Goal: Task Accomplishment & Management: Use online tool/utility

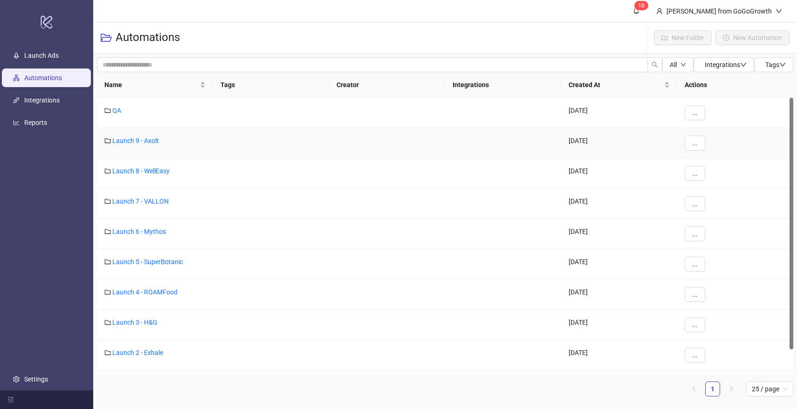
click at [167, 143] on div "Launch 9 - Axolt" at bounding box center [155, 143] width 116 height 30
click at [149, 142] on link "Launch 9 - Axolt" at bounding box center [135, 140] width 47 height 7
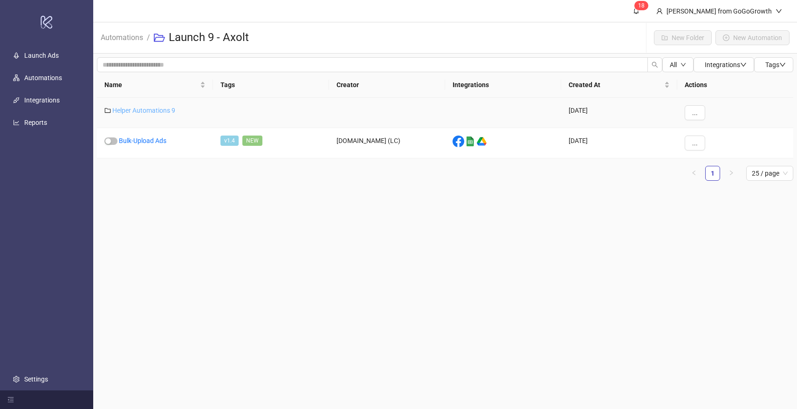
click at [155, 109] on link "Helper Automations 9" at bounding box center [143, 110] width 63 height 7
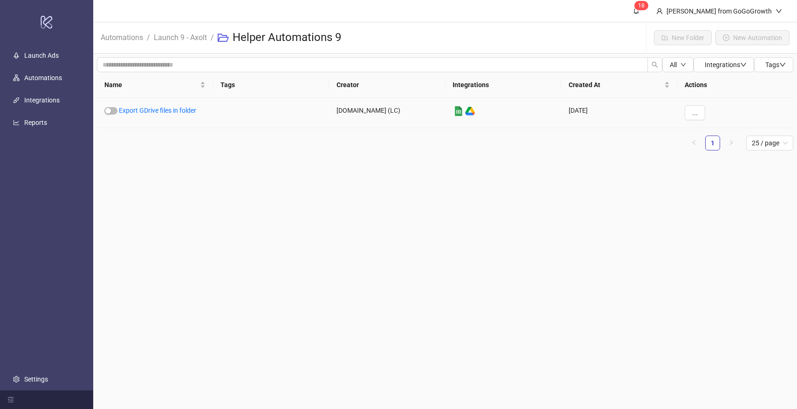
click at [155, 109] on link "Export GDrive files in folder" at bounding box center [157, 110] width 77 height 7
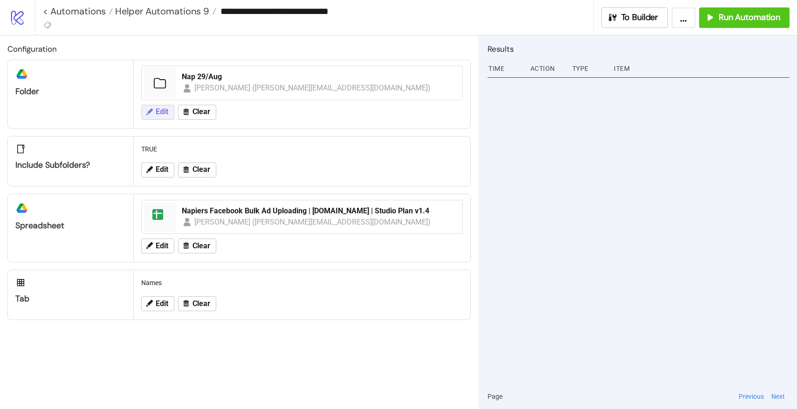
click at [157, 111] on span "Edit" at bounding box center [162, 112] width 13 height 8
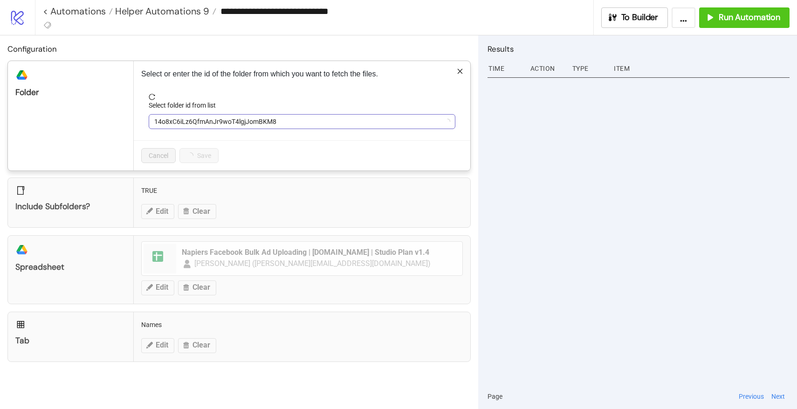
click at [209, 117] on span "14o8xC6iLz6QfmAnJr9woT4lgjJomBKM8" at bounding box center [301, 122] width 295 height 14
click at [199, 117] on span "Nap 29/Aug" at bounding box center [301, 122] width 295 height 14
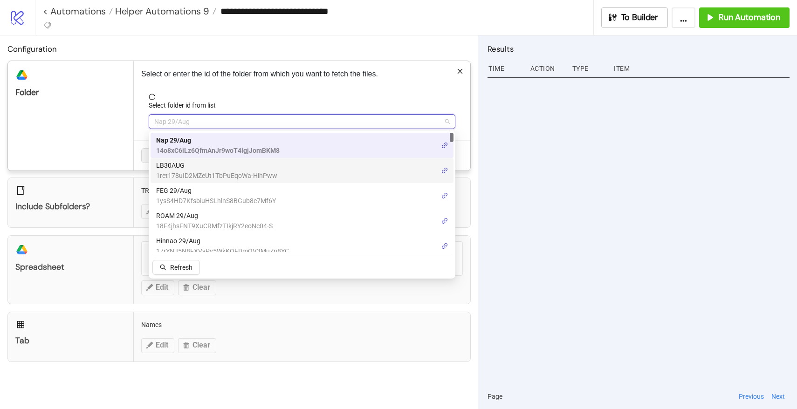
click at [190, 166] on span "LB30AUG" at bounding box center [216, 165] width 121 height 10
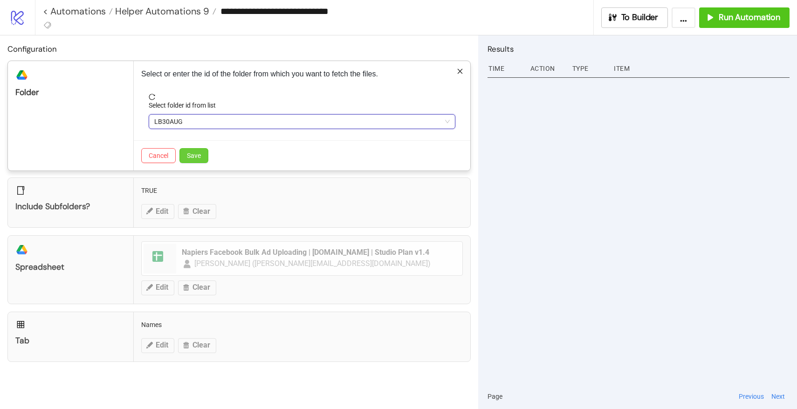
click at [198, 158] on span "Save" at bounding box center [194, 155] width 14 height 7
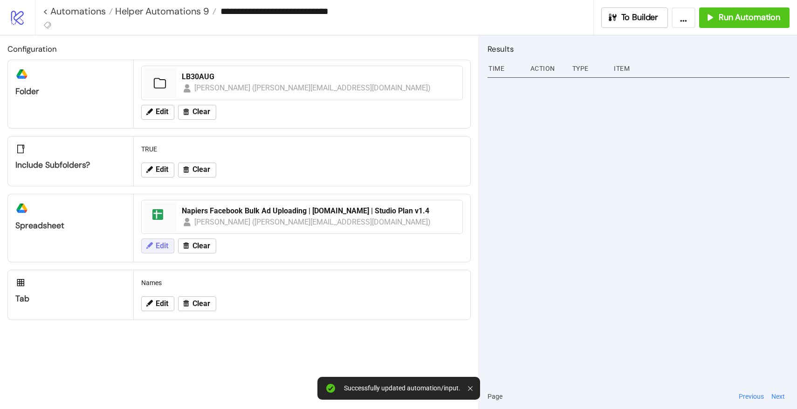
click at [158, 245] on span "Edit" at bounding box center [162, 246] width 13 height 8
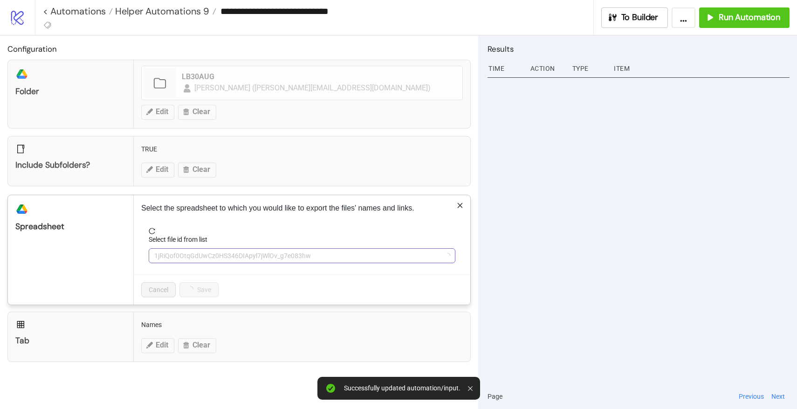
click at [179, 258] on span "1jRiQof0OtqGdUwCz0HS346DIApyl7jWlOv_g7e083hw" at bounding box center [301, 256] width 295 height 14
click at [191, 257] on span "Napiers Facebook Bulk Ad Uploading | [DOMAIN_NAME] | Studio Plan v1.4" at bounding box center [301, 256] width 295 height 14
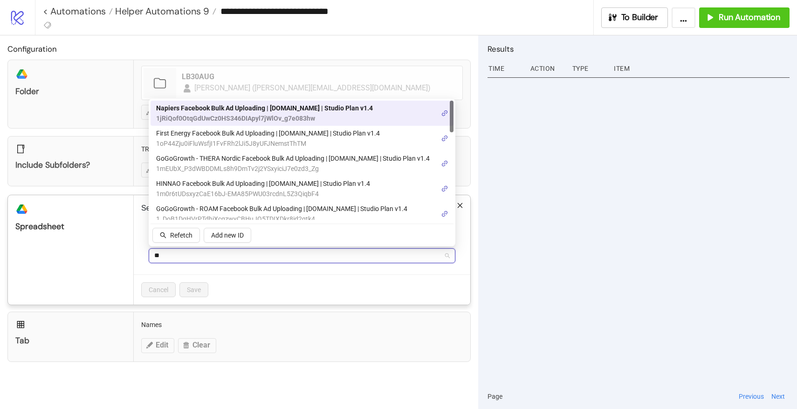
type input "***"
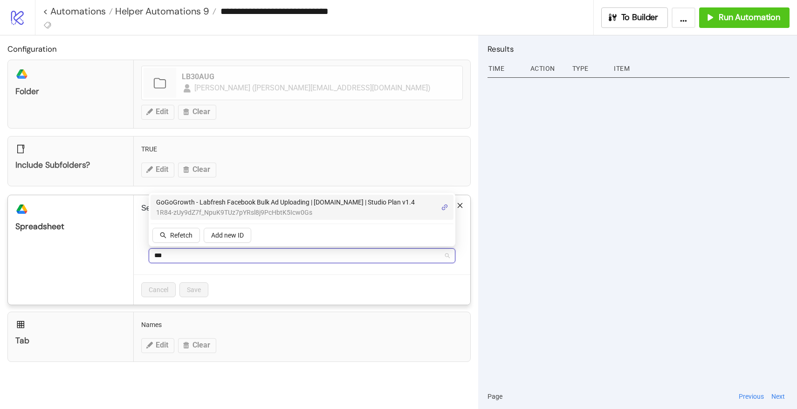
click at [223, 203] on span "GoGoGrowth - Labfresh Facebook Bulk Ad Uploading | [DOMAIN_NAME] | Studio Plan …" at bounding box center [285, 202] width 259 height 10
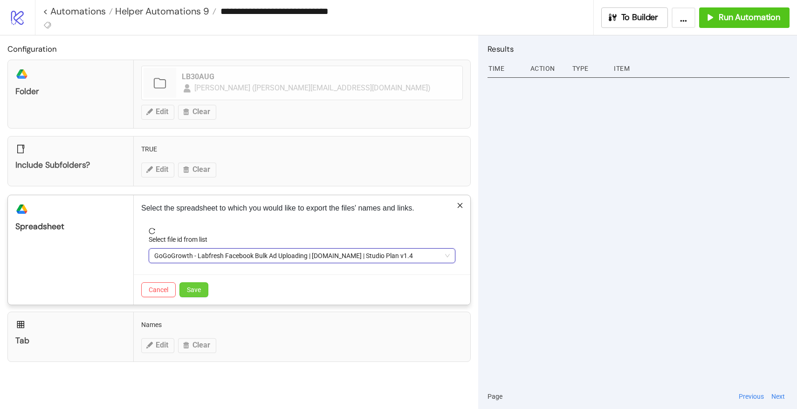
click at [203, 295] on button "Save" at bounding box center [193, 289] width 29 height 15
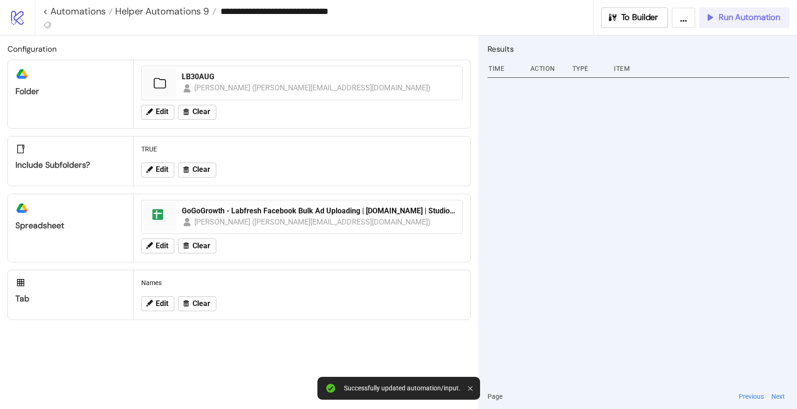
click at [722, 22] on span "Run Automation" at bounding box center [750, 17] width 62 height 11
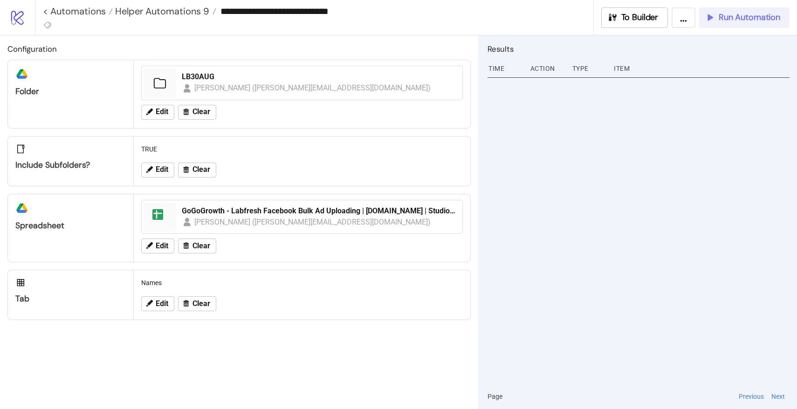
click at [739, 18] on span "Run Automation" at bounding box center [750, 17] width 62 height 11
click at [189, 20] on div "**********" at bounding box center [318, 11] width 550 height 22
click at [185, 16] on span "Helper Automations 9" at bounding box center [161, 11] width 96 height 12
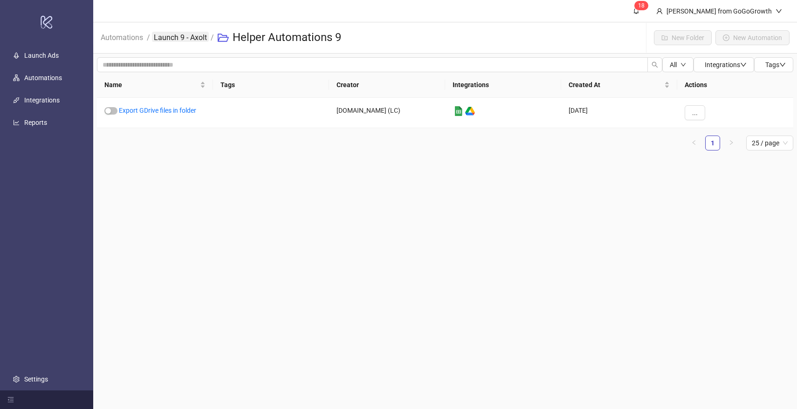
click at [185, 41] on link "Launch 9 - Axolt" at bounding box center [180, 37] width 57 height 10
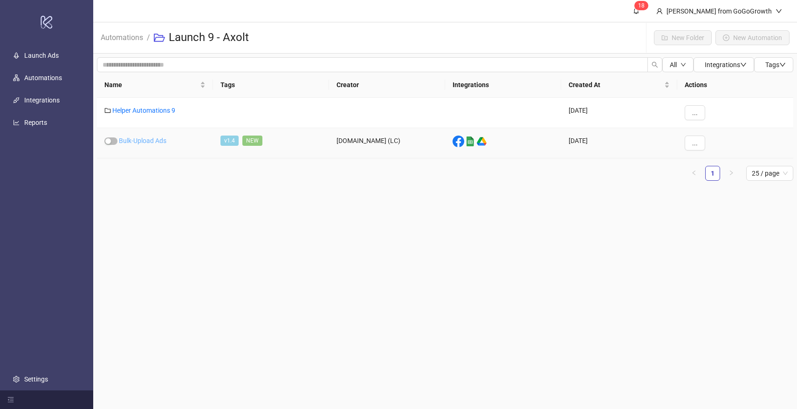
click at [149, 144] on link "Bulk-Upload Ads" at bounding box center [143, 140] width 48 height 7
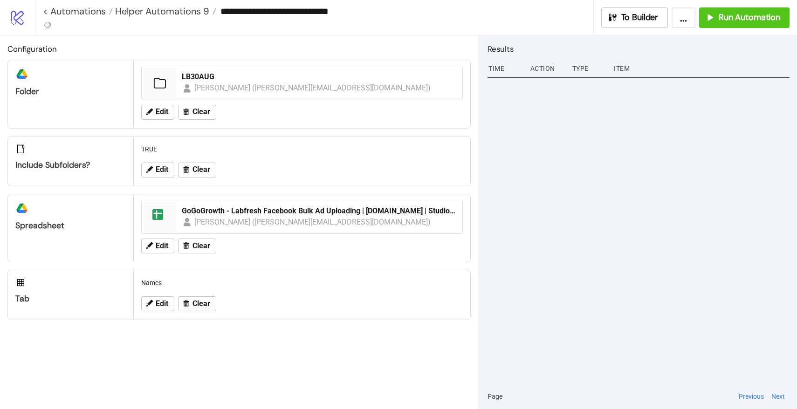
type input "**********"
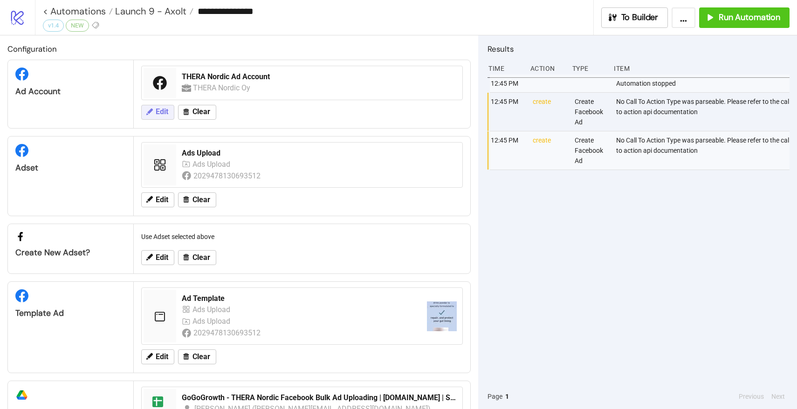
click at [161, 114] on span "Edit" at bounding box center [162, 112] width 13 height 8
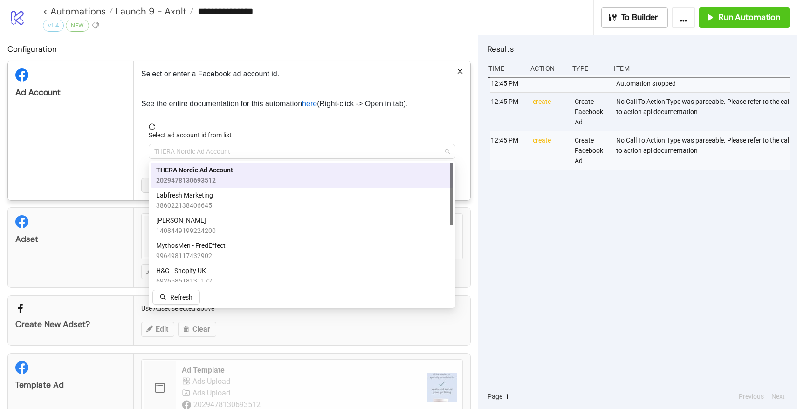
click at [188, 150] on span "THERA Nordic Ad Account" at bounding box center [301, 151] width 295 height 14
click at [183, 195] on span "Labfresh Marketing" at bounding box center [184, 195] width 57 height 10
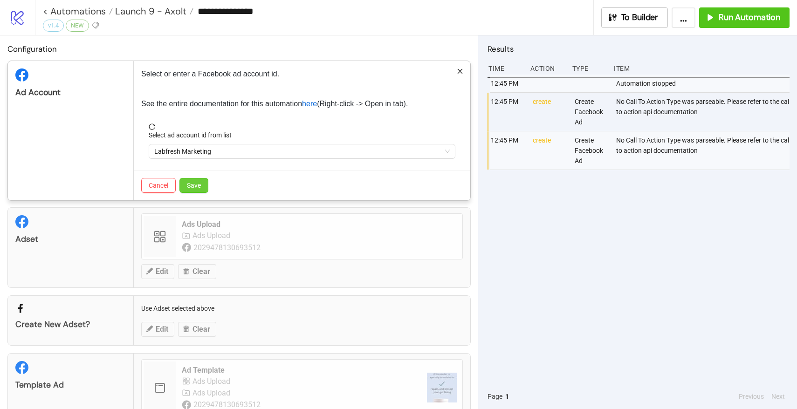
click at [197, 183] on span "Save" at bounding box center [194, 185] width 14 height 7
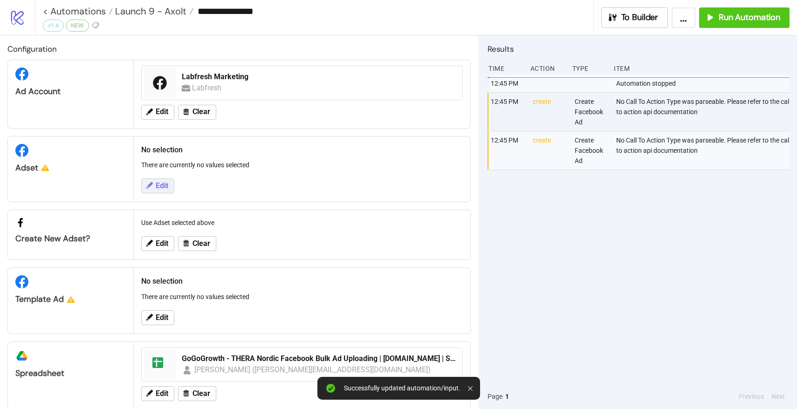
click at [164, 191] on button "Edit" at bounding box center [157, 185] width 33 height 15
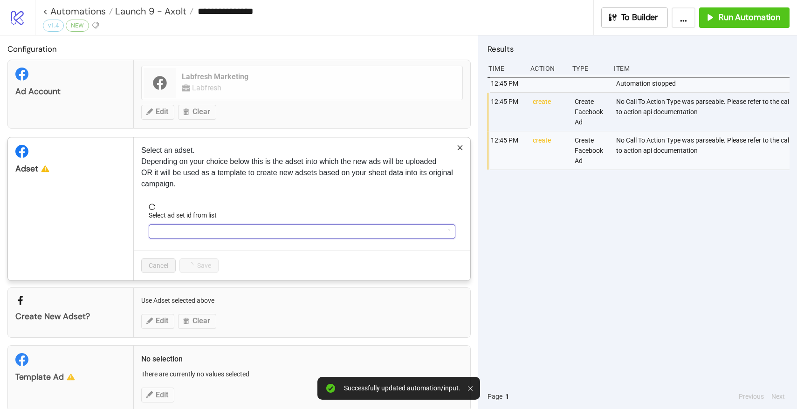
click at [201, 234] on input "Select ad set id from list" at bounding box center [297, 232] width 287 height 14
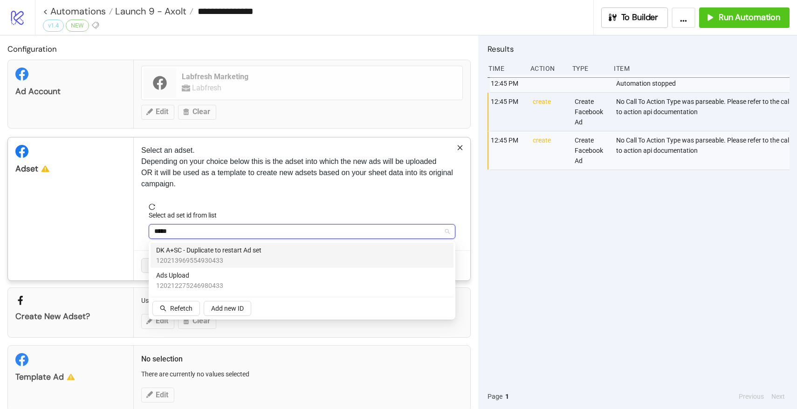
type input "******"
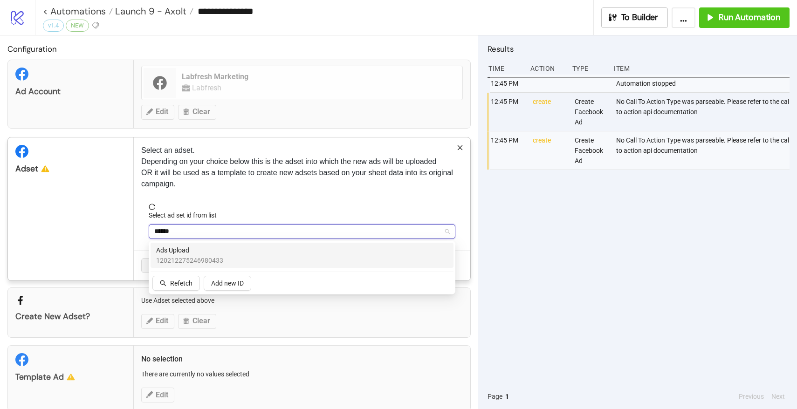
click at [198, 252] on span "Ads Upload" at bounding box center [189, 250] width 67 height 10
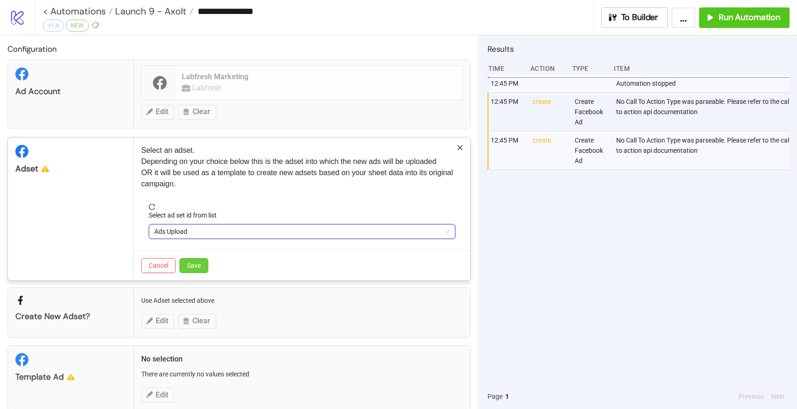
click at [200, 273] on div "Cancel Save" at bounding box center [302, 265] width 336 height 30
click at [195, 267] on span "Save" at bounding box center [194, 265] width 14 height 7
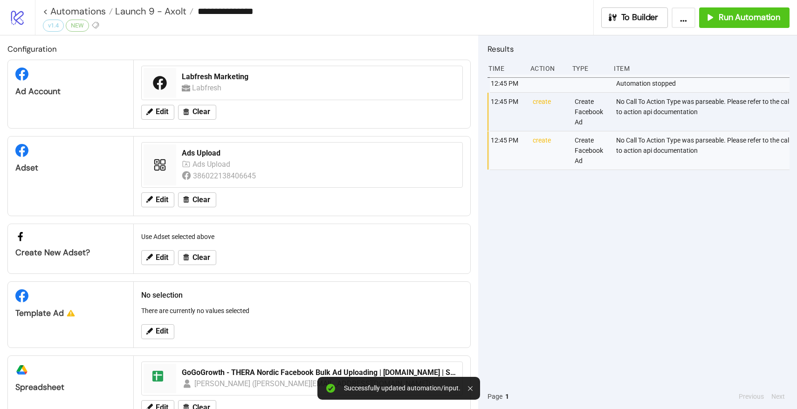
scroll to position [30, 0]
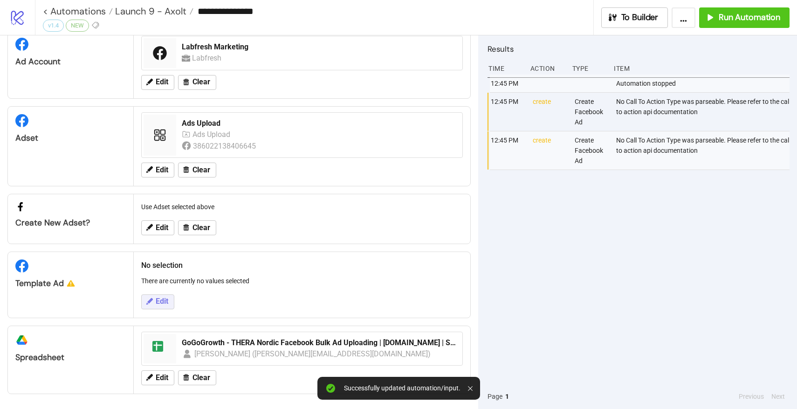
click at [157, 300] on span "Edit" at bounding box center [162, 301] width 13 height 8
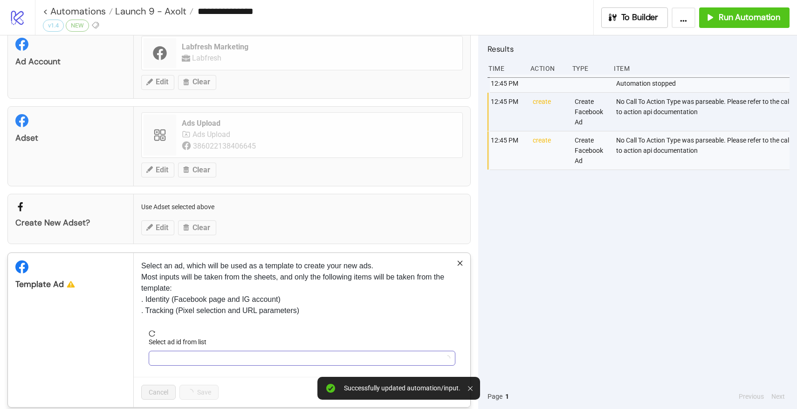
click at [177, 354] on input "Select ad id from list" at bounding box center [297, 358] width 287 height 14
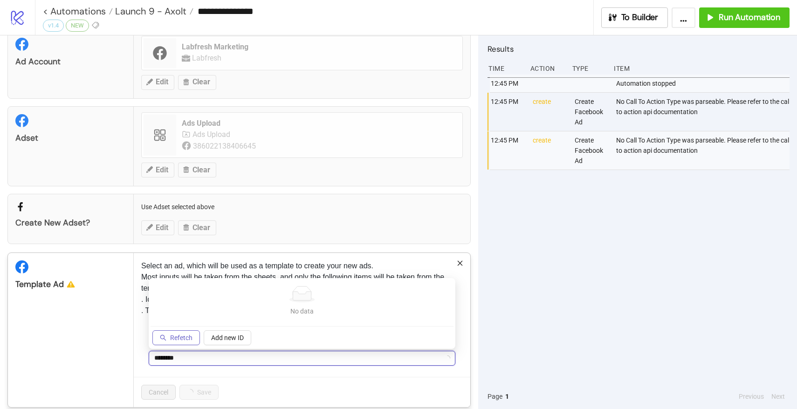
type input "********"
click at [174, 338] on span "Refetch" at bounding box center [181, 337] width 22 height 7
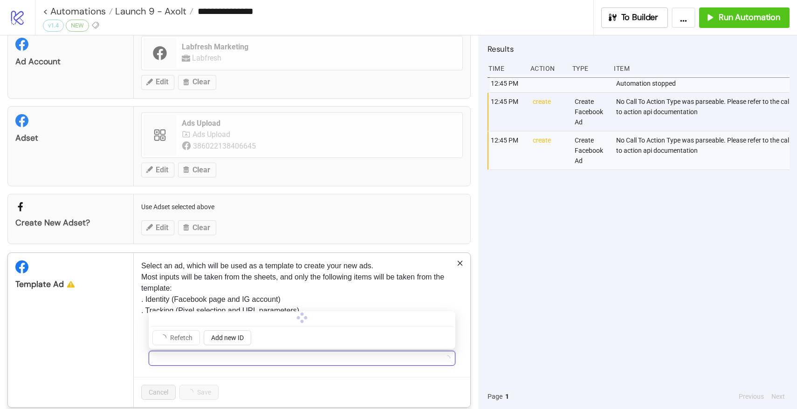
click at [186, 366] on form "Select ad id from list" at bounding box center [302, 353] width 322 height 47
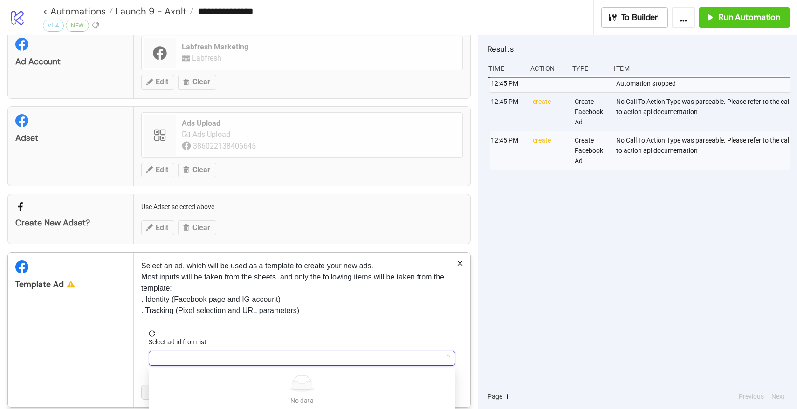
click at [186, 363] on input "Select ad id from list" at bounding box center [297, 358] width 287 height 14
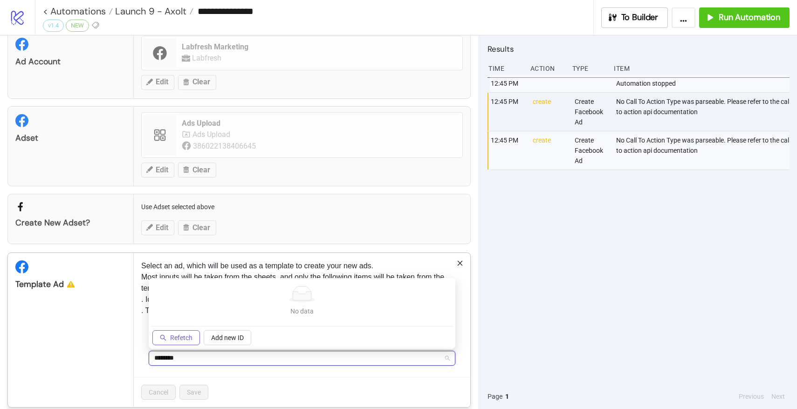
type input "********"
click at [176, 341] on span "Refetch" at bounding box center [181, 337] width 22 height 7
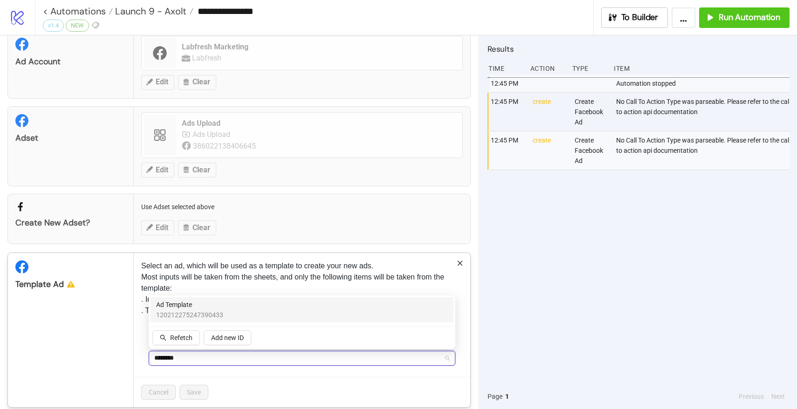
click at [188, 311] on span "120212275247390433" at bounding box center [189, 315] width 67 height 10
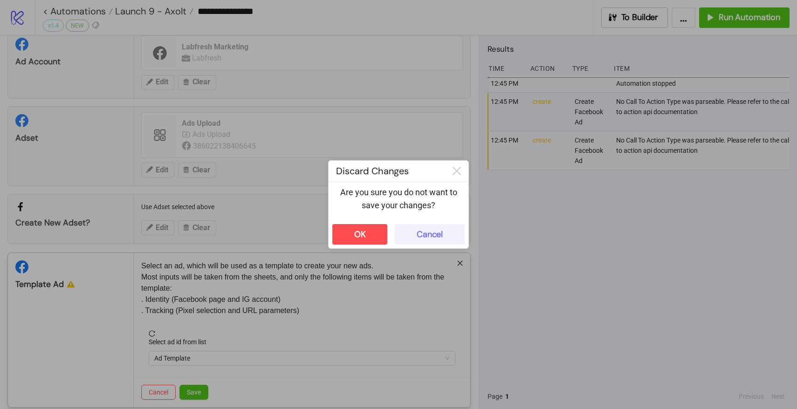
click at [430, 233] on div "Cancel" at bounding box center [430, 234] width 26 height 11
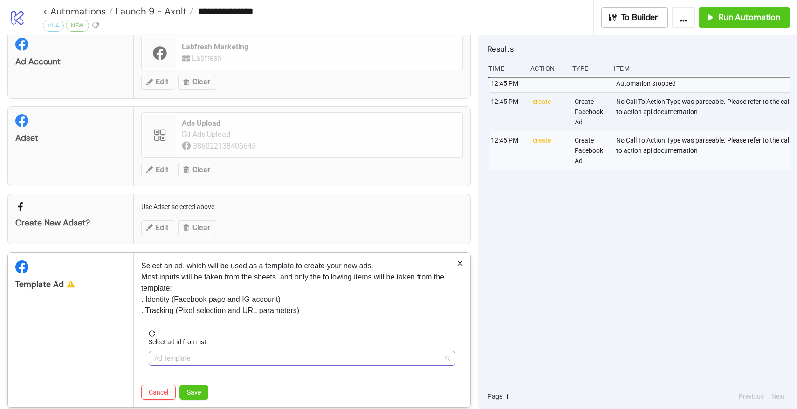
click at [200, 352] on span "Ad Template" at bounding box center [301, 358] width 295 height 14
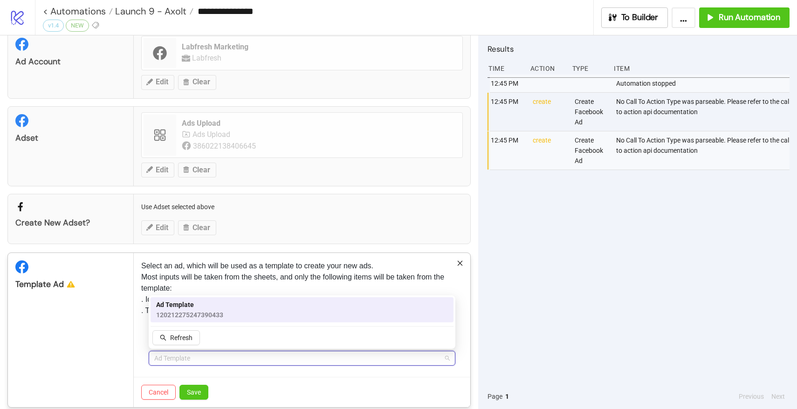
click at [190, 310] on span "120212275247390433" at bounding box center [189, 315] width 67 height 10
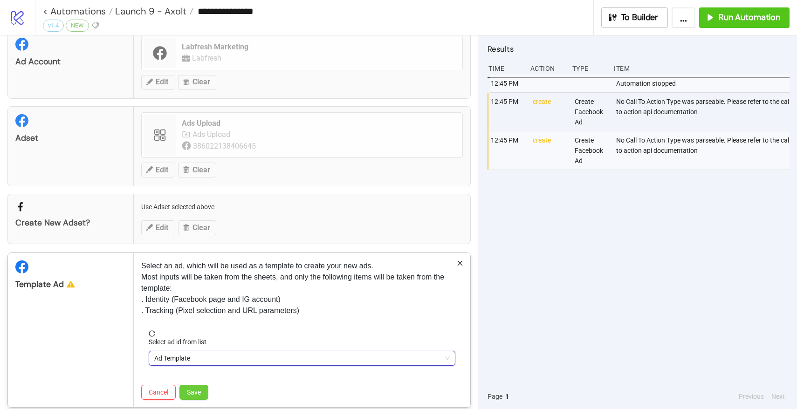
click at [188, 394] on span "Save" at bounding box center [194, 392] width 14 height 7
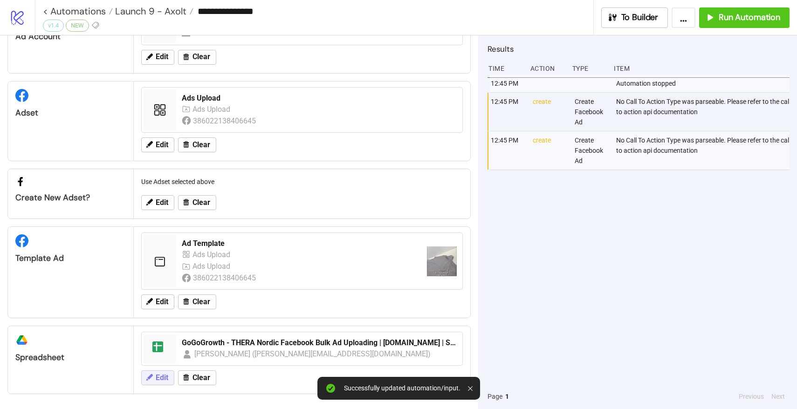
click at [147, 373] on icon at bounding box center [149, 377] width 8 height 8
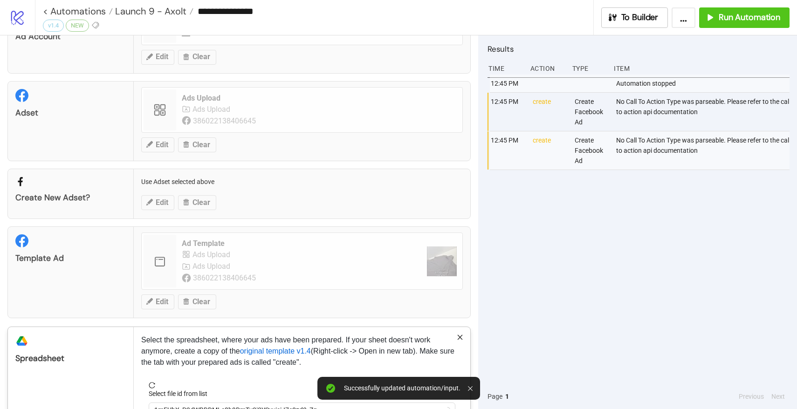
scroll to position [119, 0]
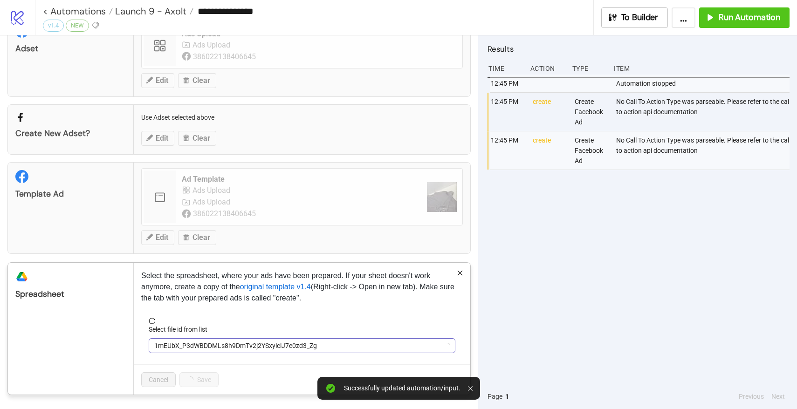
click at [183, 340] on span "1mEUbX_P3dWBDDMLs8h9DmTv2j2YSxyiciJ7e0zd3_Zg" at bounding box center [301, 346] width 295 height 14
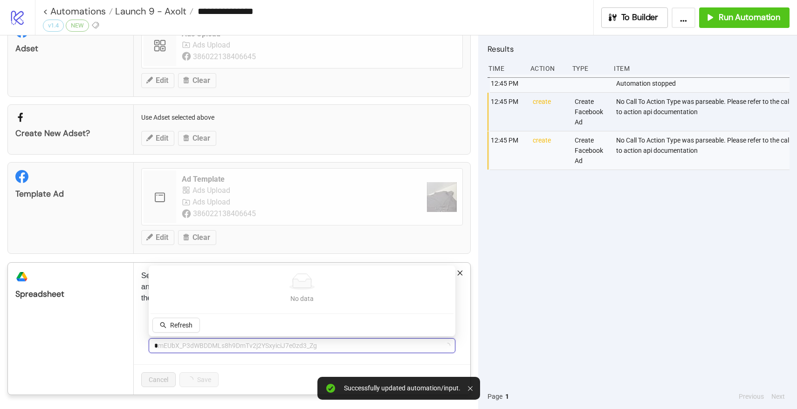
type input "**"
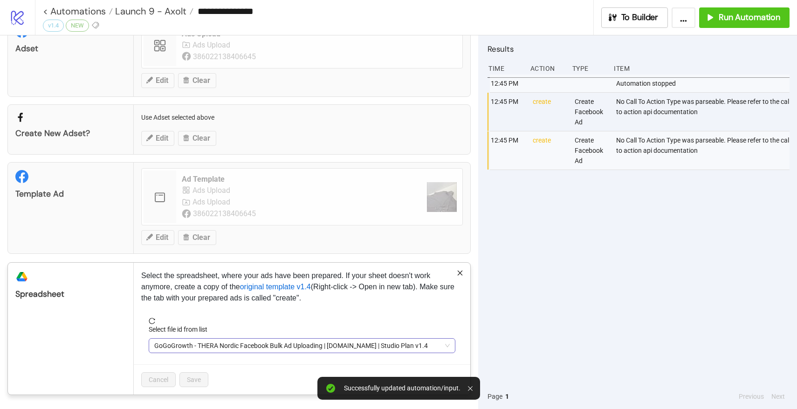
click at [179, 346] on span "GoGoGrowth - THERA Nordic Facebook Bulk Ad Uploading | [DOMAIN_NAME] | Studio P…" at bounding box center [301, 346] width 295 height 14
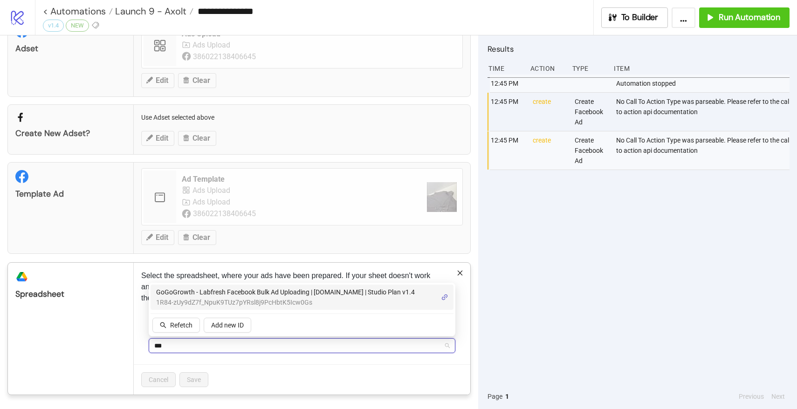
type input "****"
click at [230, 302] on span "1R84-zUy9dZ7f_NpuK9TUz7pYRsl8j9PcHbtK5Icw0Gs" at bounding box center [285, 302] width 259 height 10
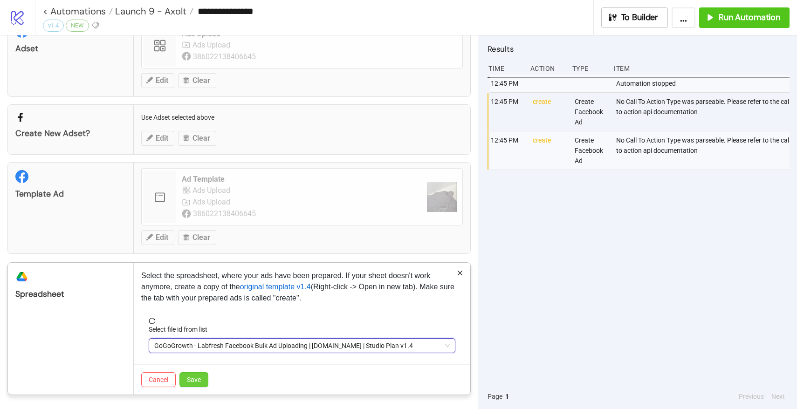
click at [197, 379] on span "Save" at bounding box center [194, 379] width 14 height 7
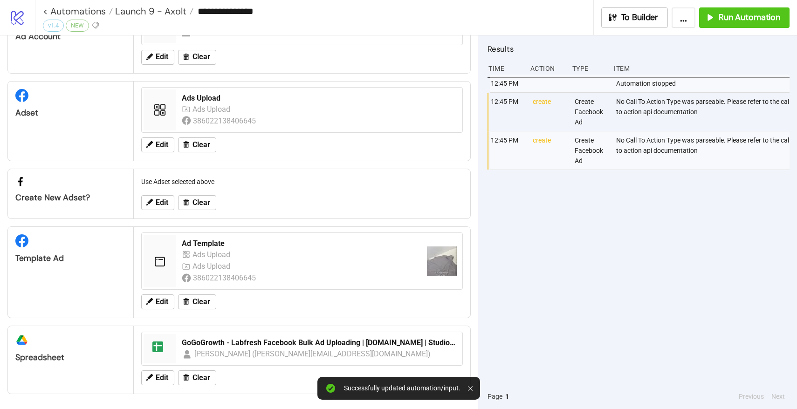
scroll to position [0, 0]
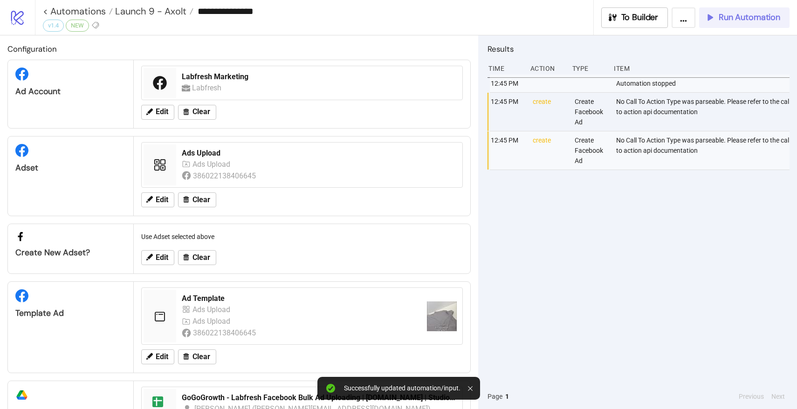
click at [716, 20] on div "Run Automation" at bounding box center [742, 17] width 75 height 11
